Goal: Information Seeking & Learning: Understand process/instructions

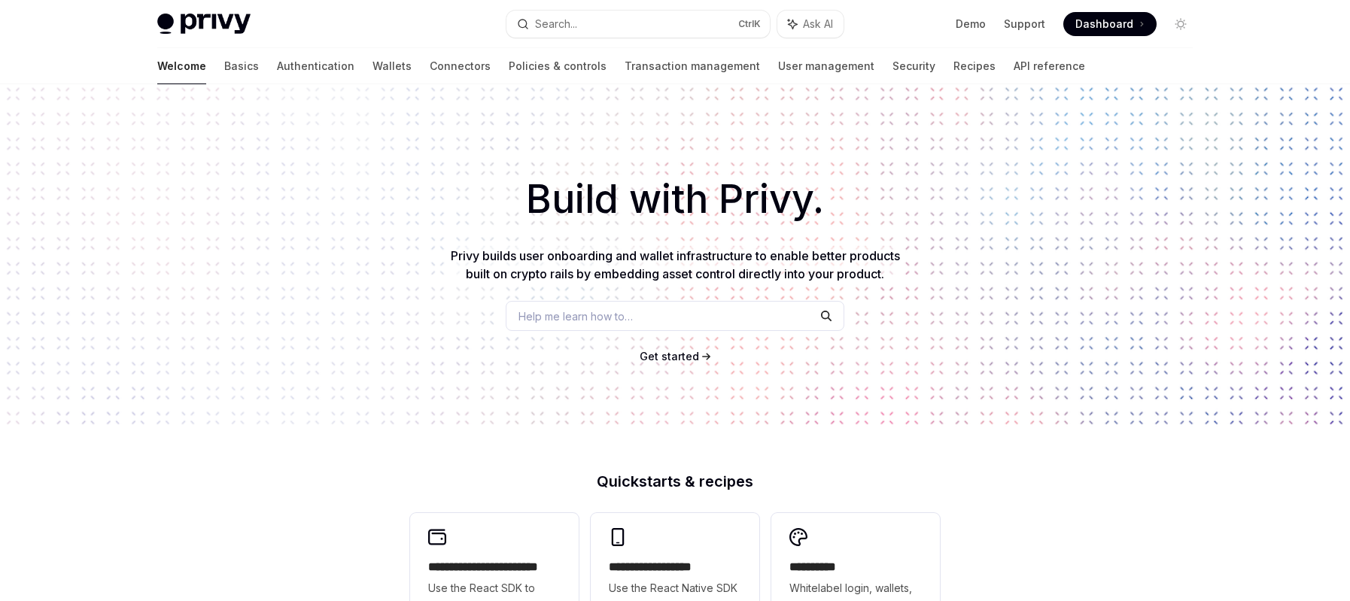
scroll to position [595, 0]
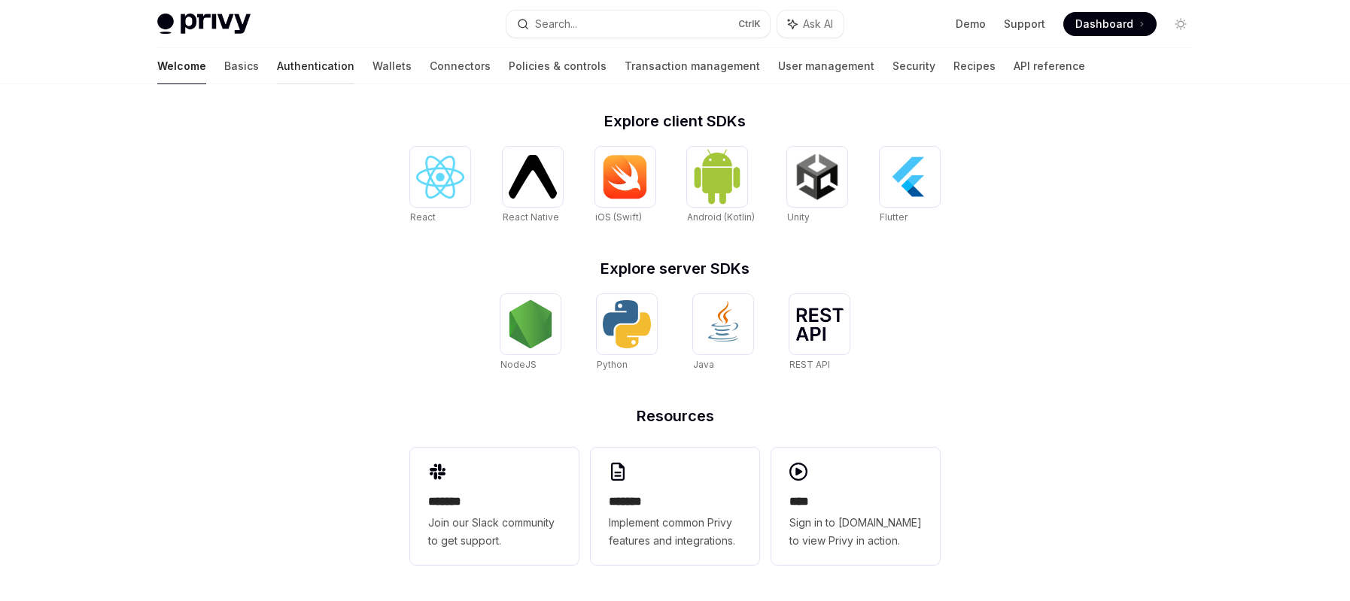
click at [277, 64] on link "Authentication" at bounding box center [316, 66] width 78 height 36
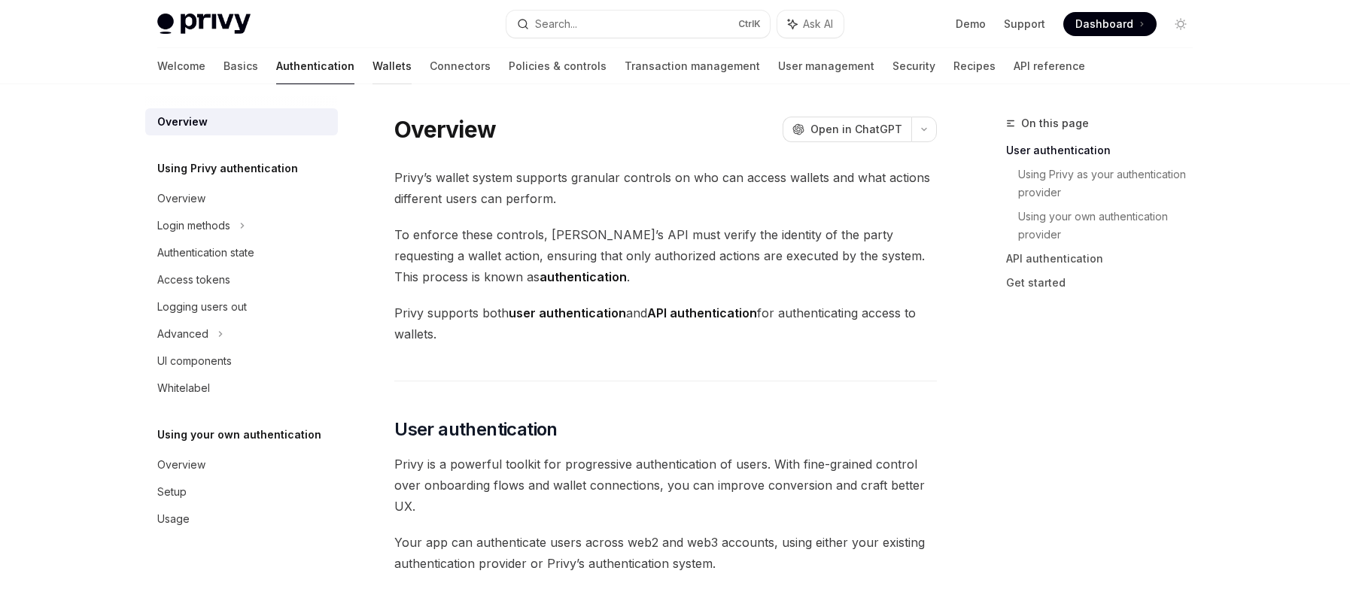
click at [373, 65] on link "Wallets" at bounding box center [392, 66] width 39 height 36
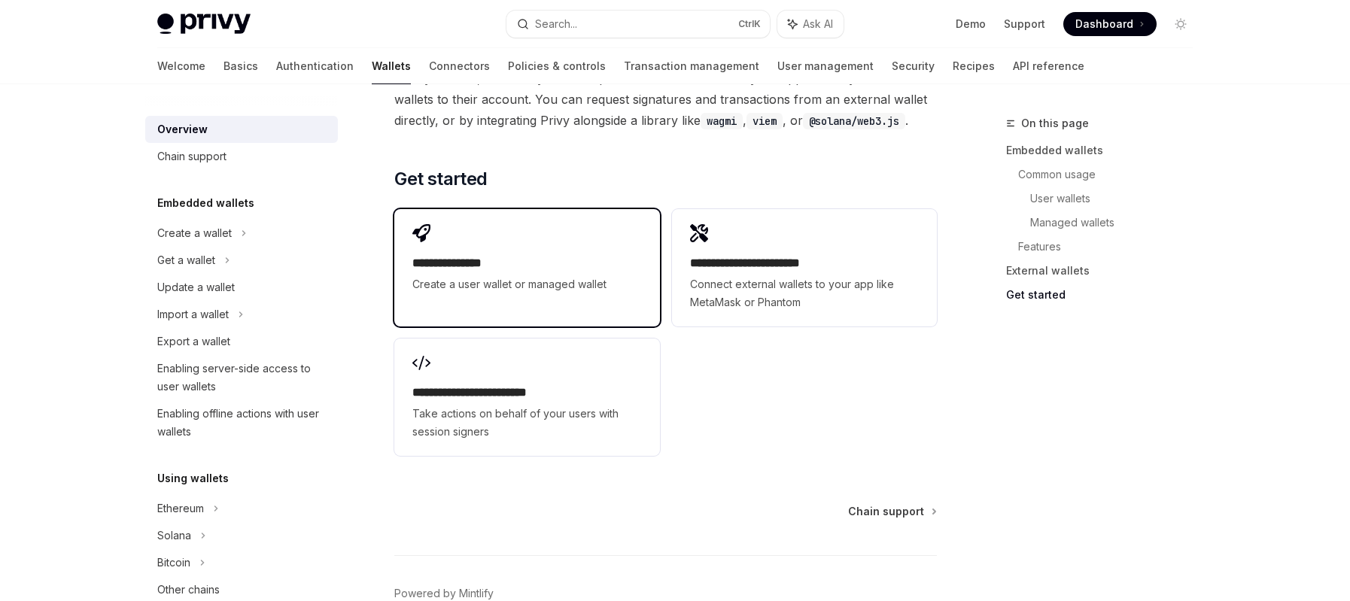
click at [415, 275] on span "Create a user wallet or managed wallet" at bounding box center [526, 284] width 229 height 18
type textarea "*"
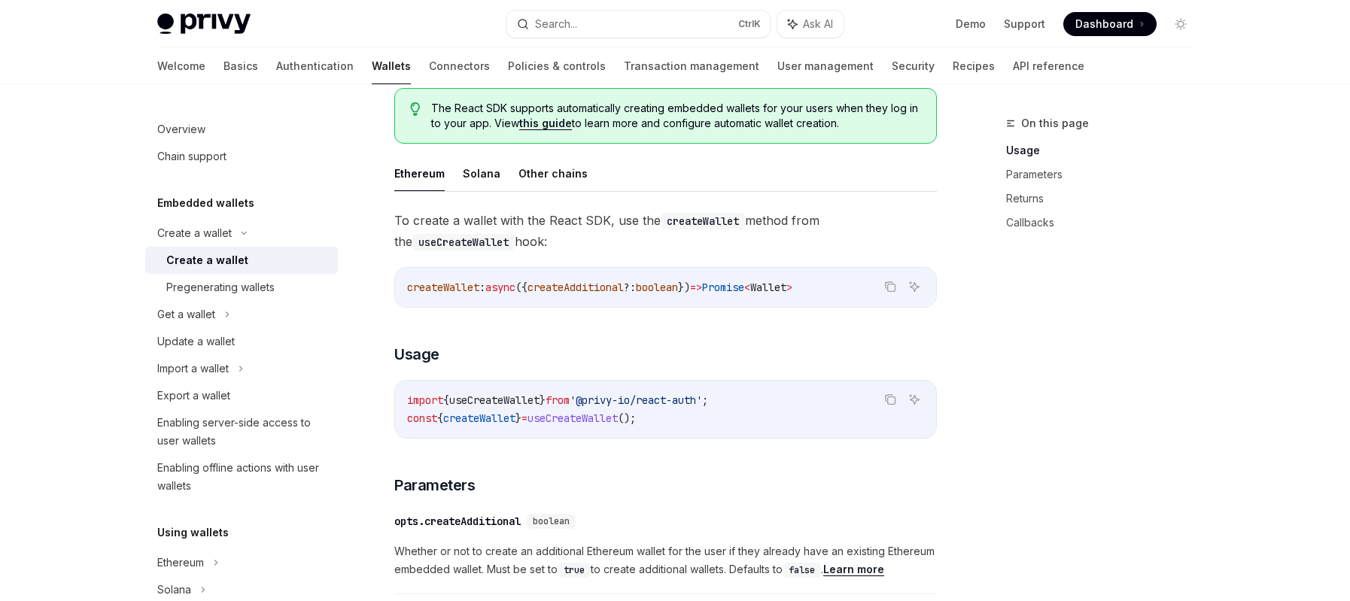
scroll to position [376, 0]
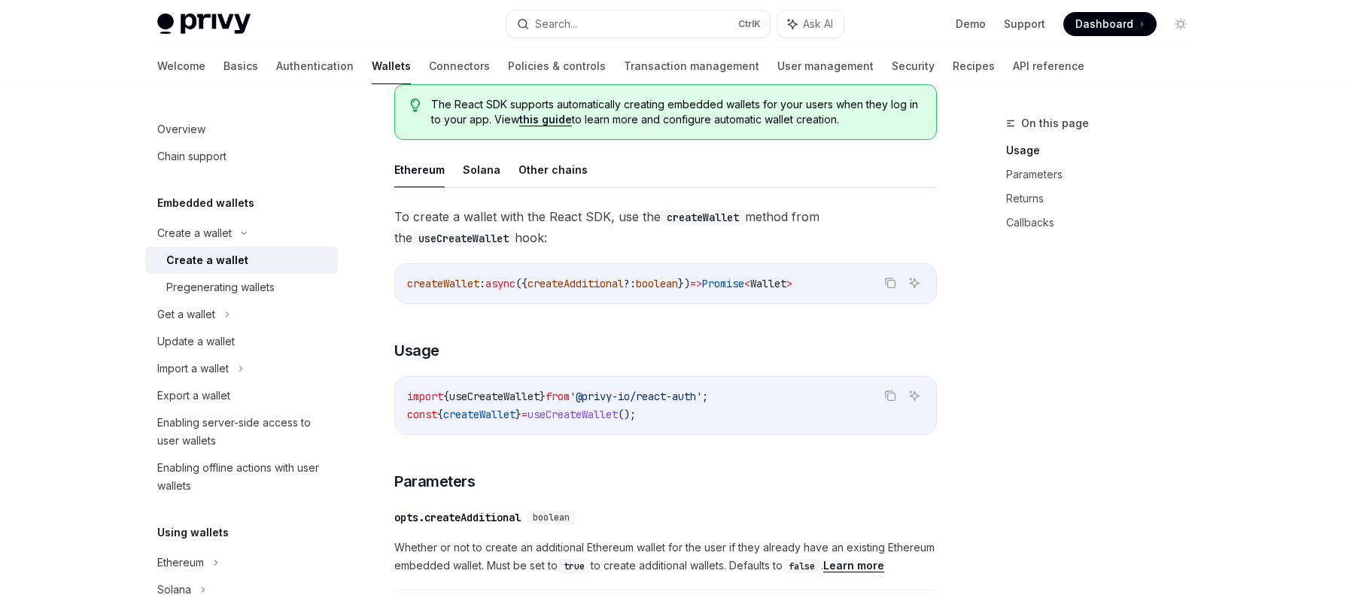
drag, startPoint x: 598, startPoint y: 396, endPoint x: 737, endPoint y: 394, distance: 138.5
click at [708, 394] on span "import { useCreateWallet } from '@privy-io/react-auth' ;" at bounding box center [557, 397] width 301 height 14
